Goal: Task Accomplishment & Management: Manage account settings

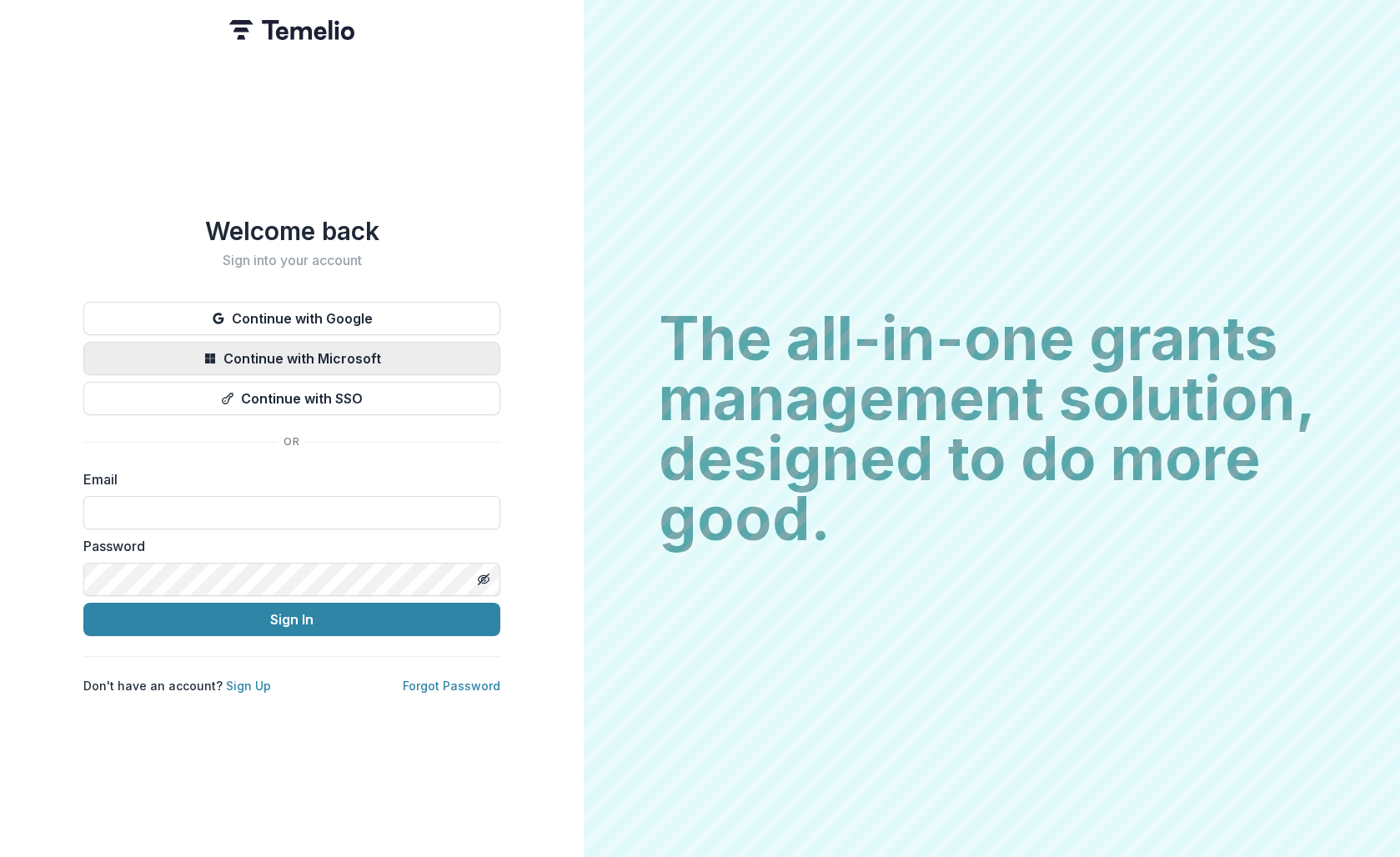
click at [287, 350] on button "Continue with Microsoft" at bounding box center [291, 358] width 416 height 33
click at [375, 346] on button "Continue with Microsoft" at bounding box center [291, 358] width 416 height 33
click at [436, 354] on button "Continue with Microsoft" at bounding box center [291, 358] width 416 height 33
click at [272, 357] on button "Continue with Microsoft" at bounding box center [291, 358] width 416 height 33
